Goal: Find specific page/section: Find specific page/section

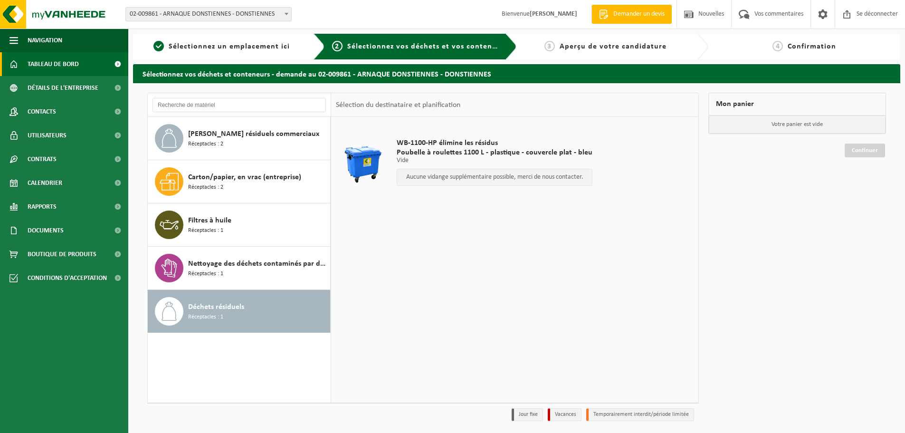
click at [60, 63] on font "Tableau de bord" at bounding box center [53, 64] width 51 height 7
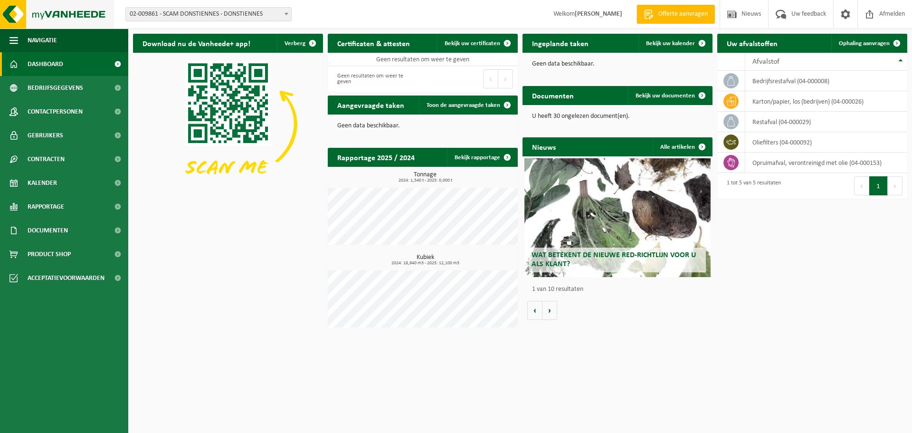
drag, startPoint x: 58, startPoint y: 11, endPoint x: 21, endPoint y: 10, distance: 37.6
click at [58, 11] on img at bounding box center [57, 14] width 114 height 29
click at [21, 10] on img at bounding box center [57, 14] width 114 height 29
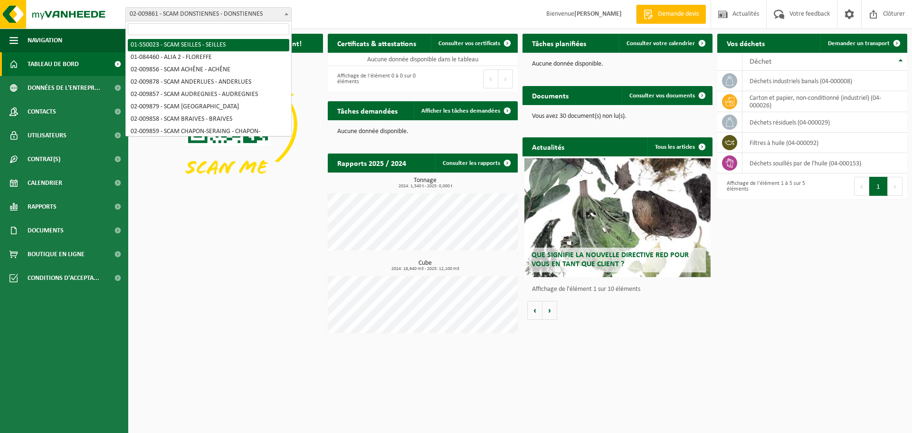
select select "953"
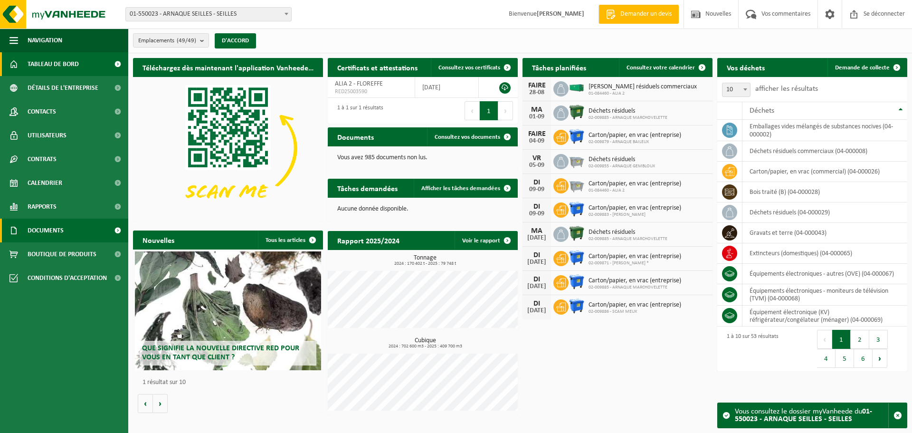
click at [55, 228] on font "Documents" at bounding box center [46, 230] width 36 height 7
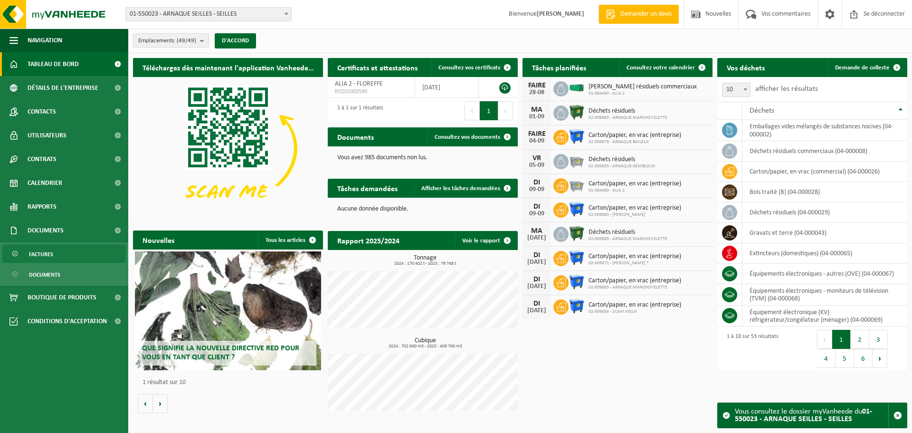
click at [53, 253] on link "Factures" at bounding box center [64, 254] width 124 height 18
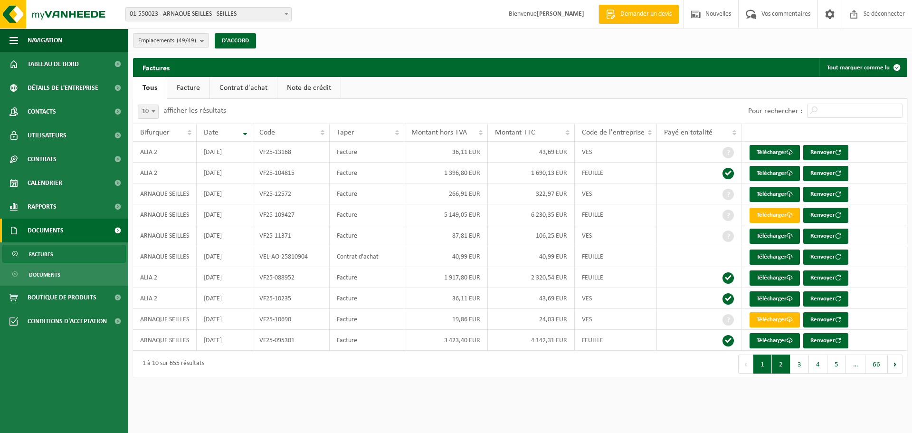
click at [787, 366] on button "2" at bounding box center [781, 363] width 19 height 19
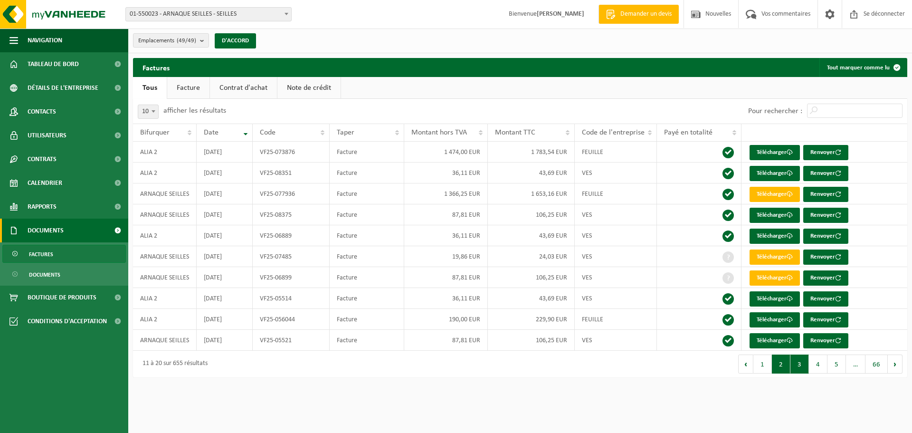
click at [795, 363] on button "3" at bounding box center [800, 363] width 19 height 19
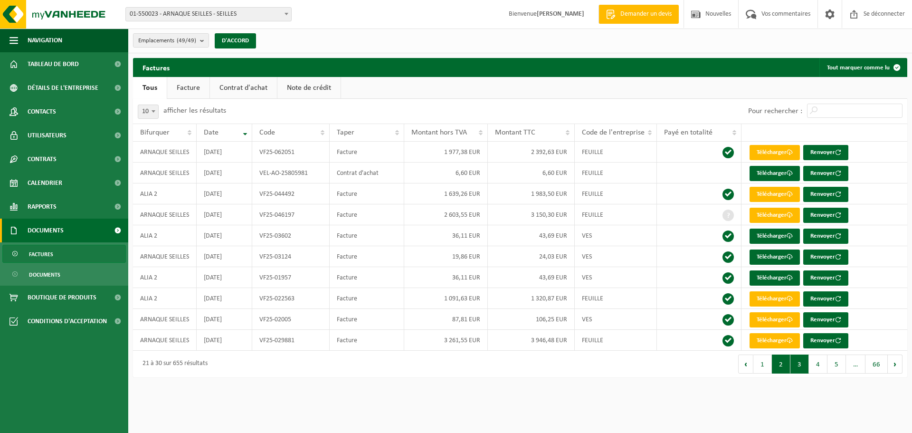
click at [776, 363] on button "2" at bounding box center [781, 363] width 19 height 19
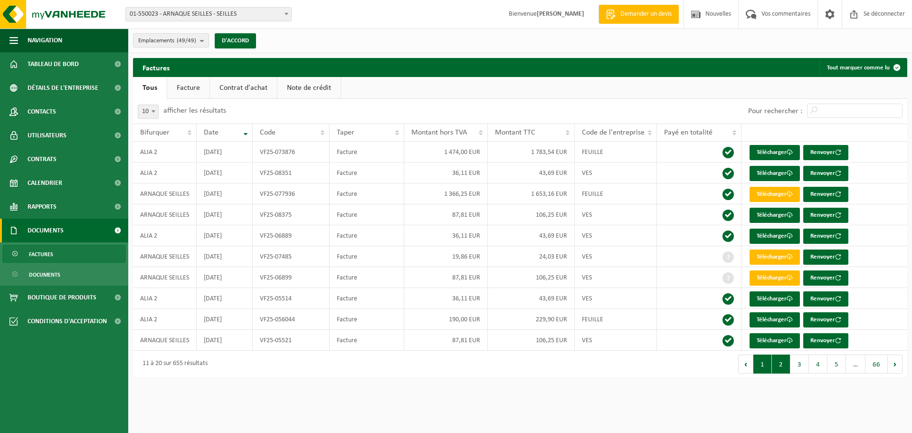
click at [761, 363] on button "1" at bounding box center [763, 363] width 19 height 19
